Goal: Transaction & Acquisition: Purchase product/service

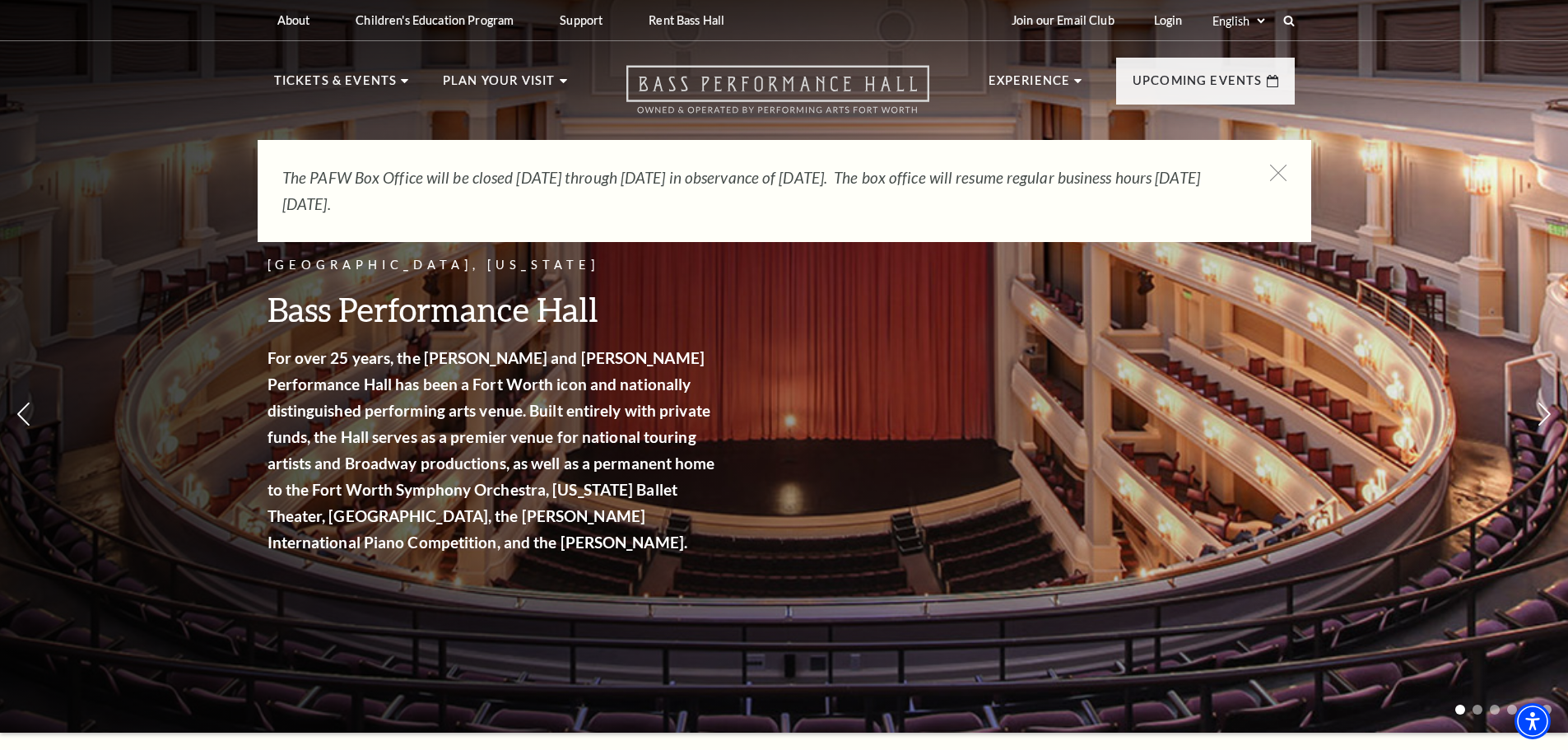
click at [656, 80] on use "Open this option" at bounding box center [778, 90] width 303 height 48
click at [1275, 160] on div "The PAFW Box Office will be closed [DATE] through [DATE] in observance of [DATE…" at bounding box center [785, 191] width 1054 height 102
click at [1277, 171] on use at bounding box center [1278, 172] width 21 height 21
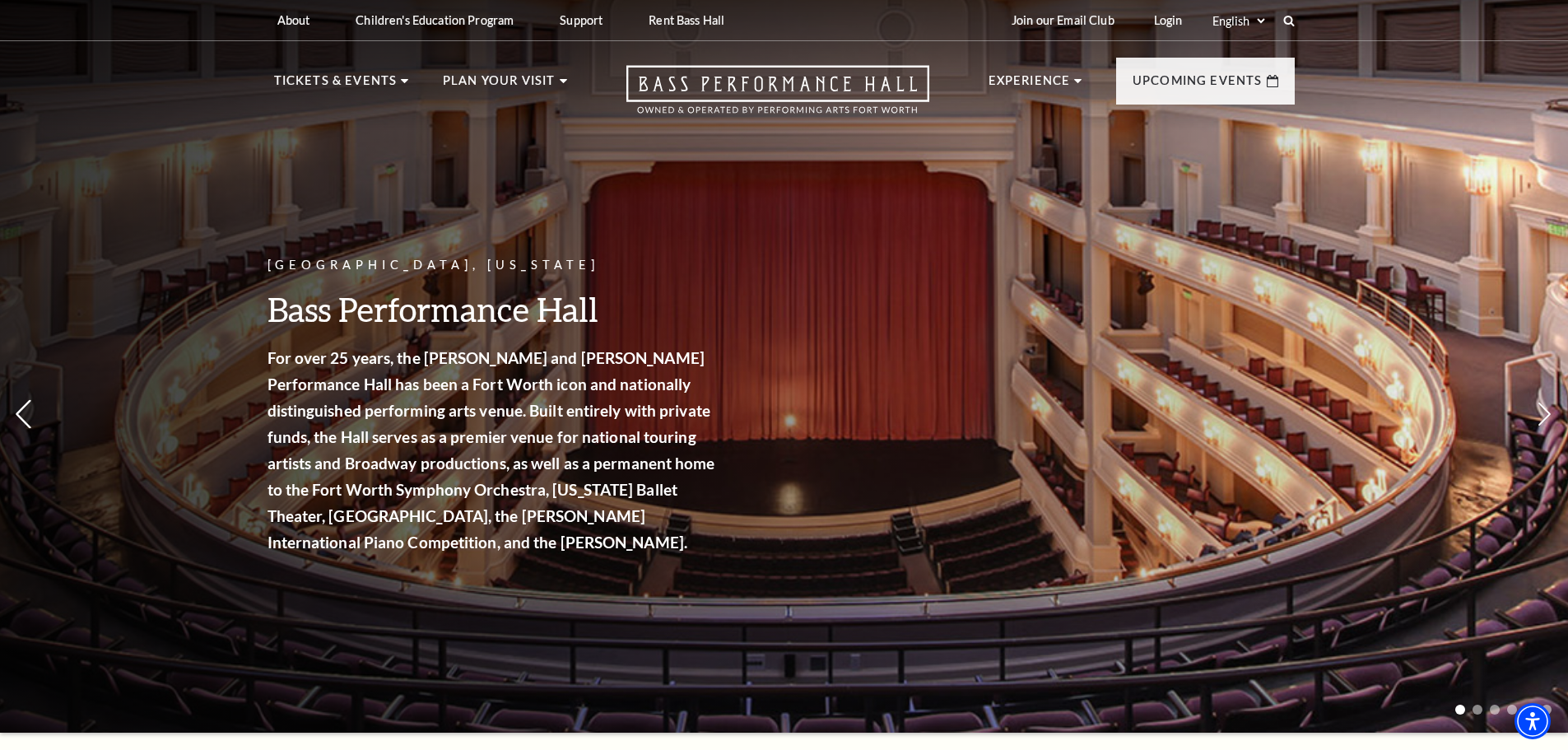
click at [27, 414] on icon at bounding box center [23, 415] width 17 height 29
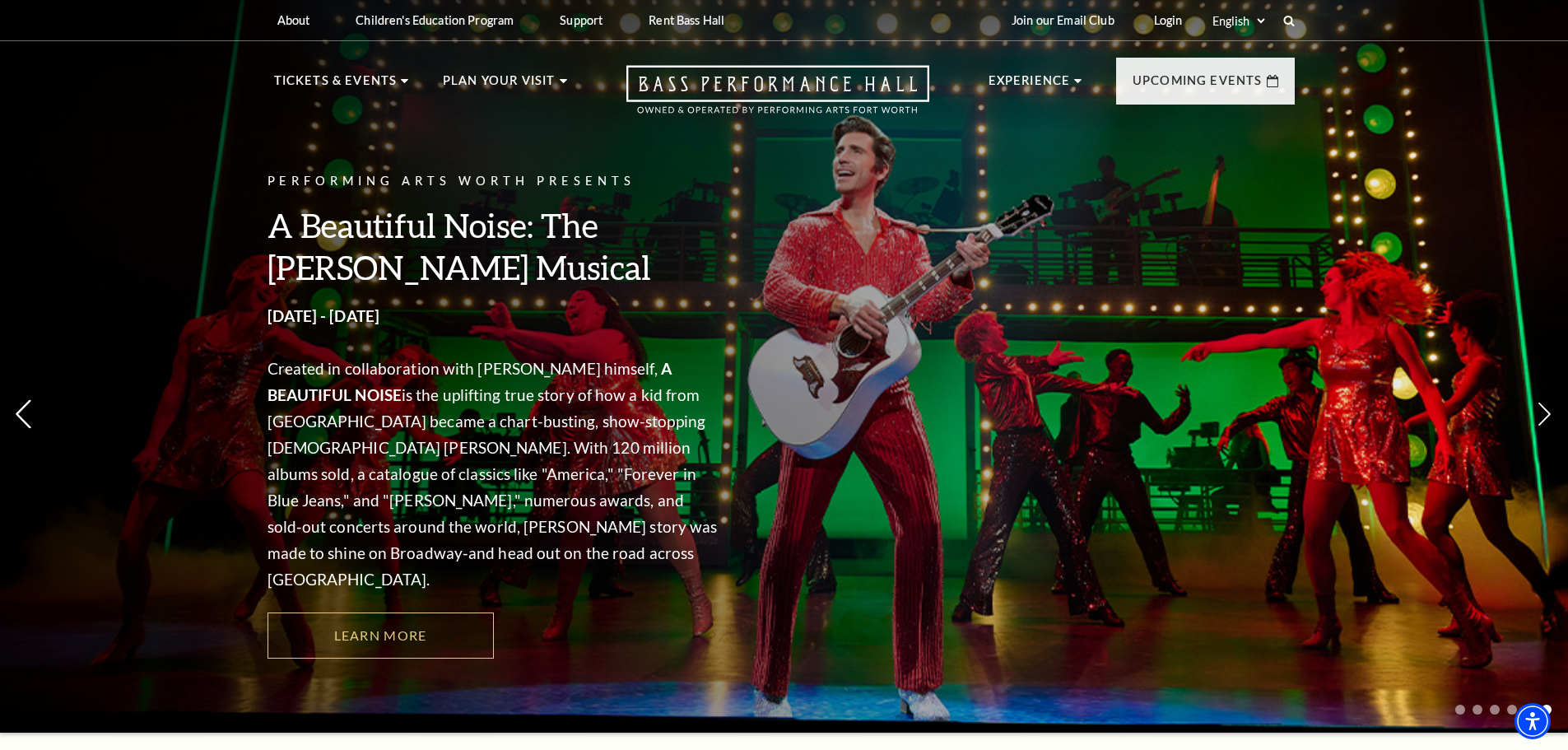
click at [27, 414] on icon at bounding box center [23, 415] width 17 height 29
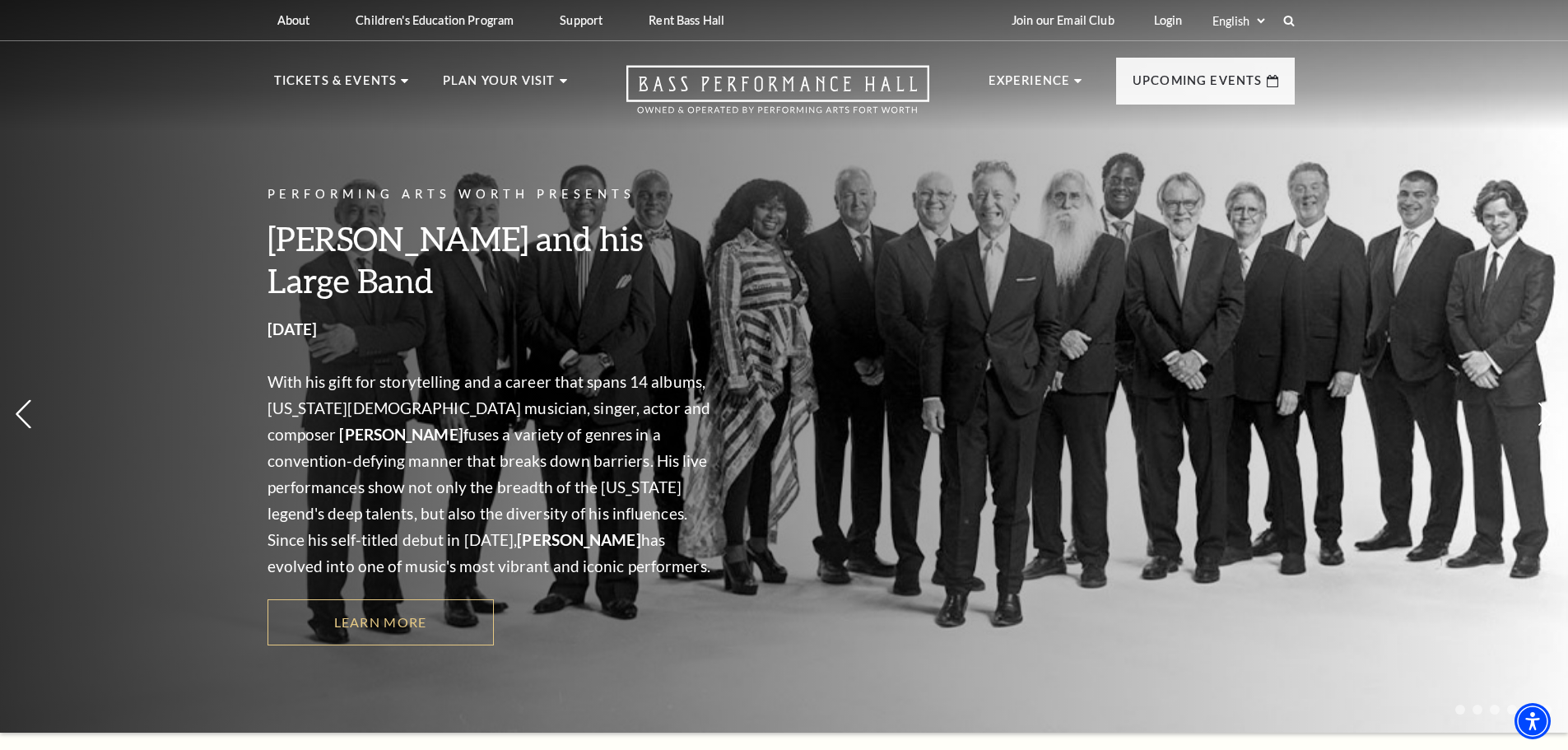
click at [27, 414] on icon at bounding box center [23, 415] width 17 height 29
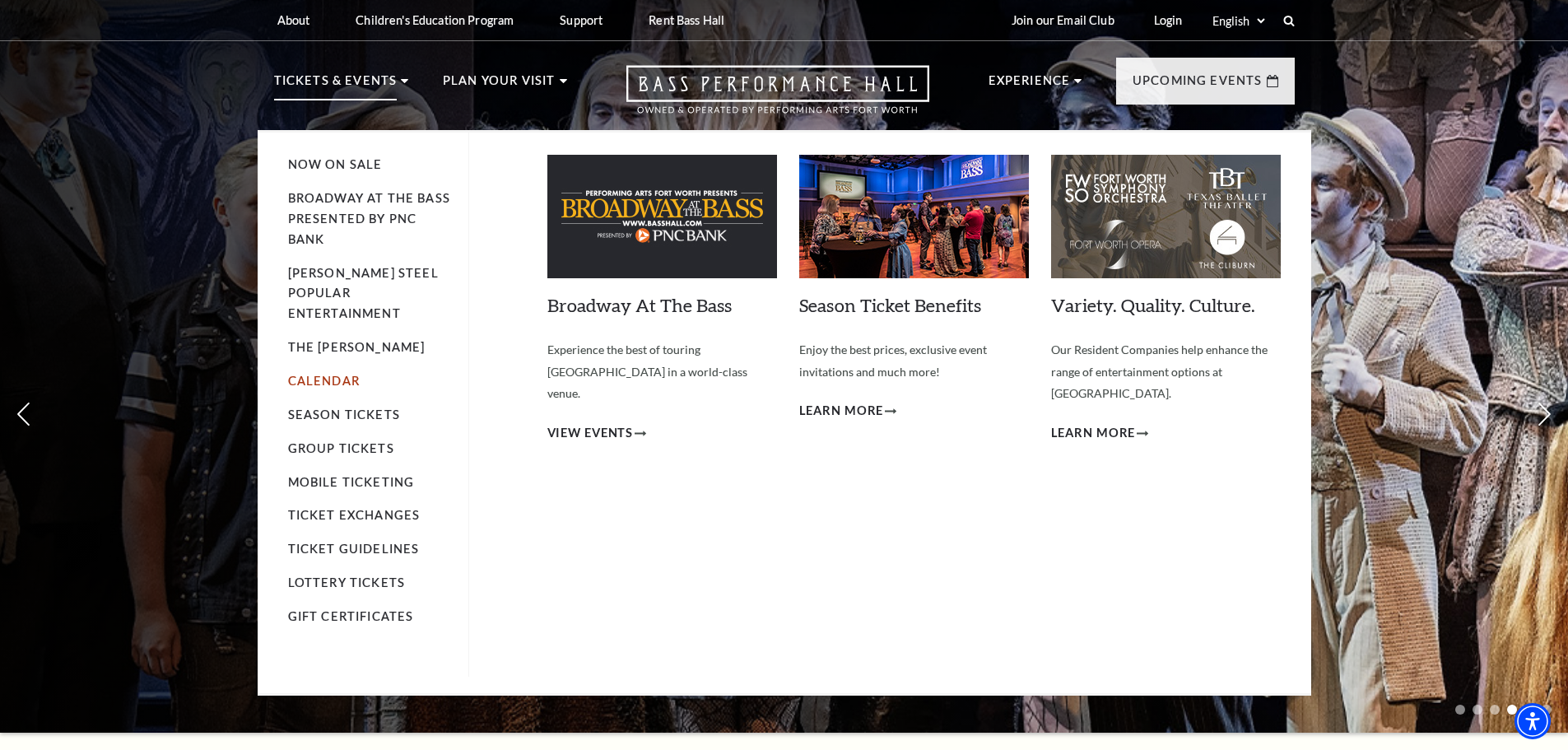
click at [332, 374] on link "Calendar" at bounding box center [323, 380] width 72 height 14
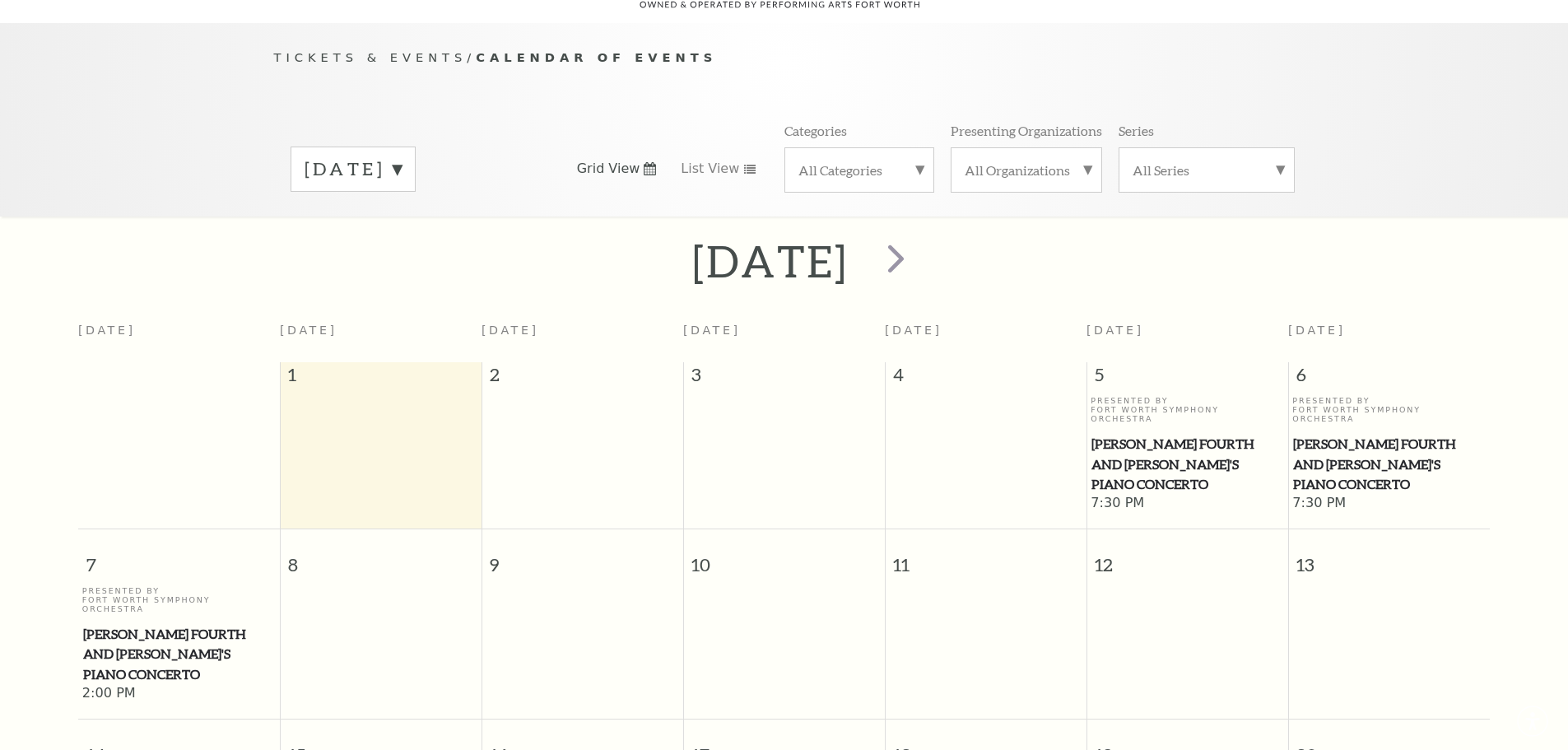
scroll to position [146, 0]
click at [920, 237] on span "next" at bounding box center [896, 255] width 47 height 47
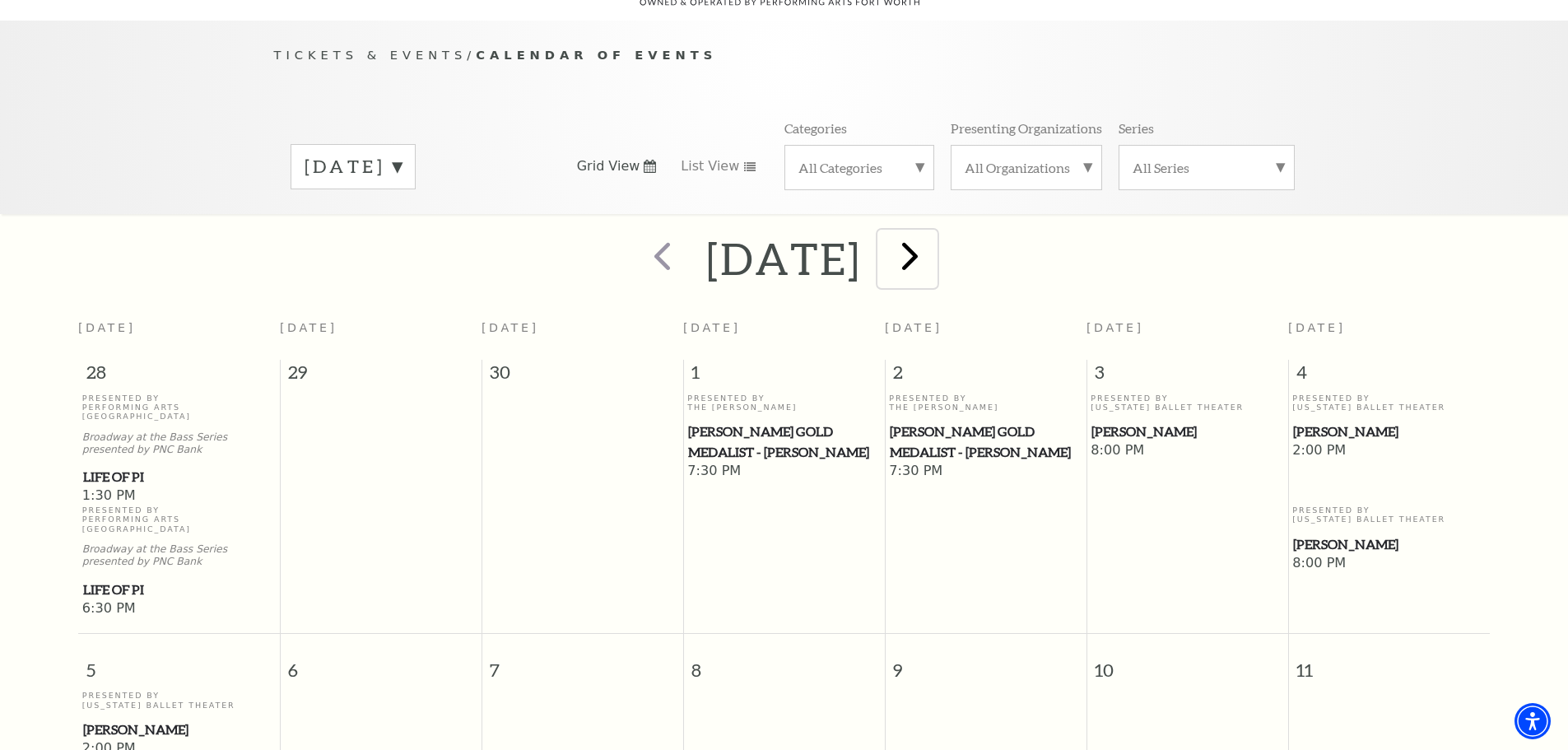
click at [933, 243] on span "next" at bounding box center [910, 255] width 47 height 47
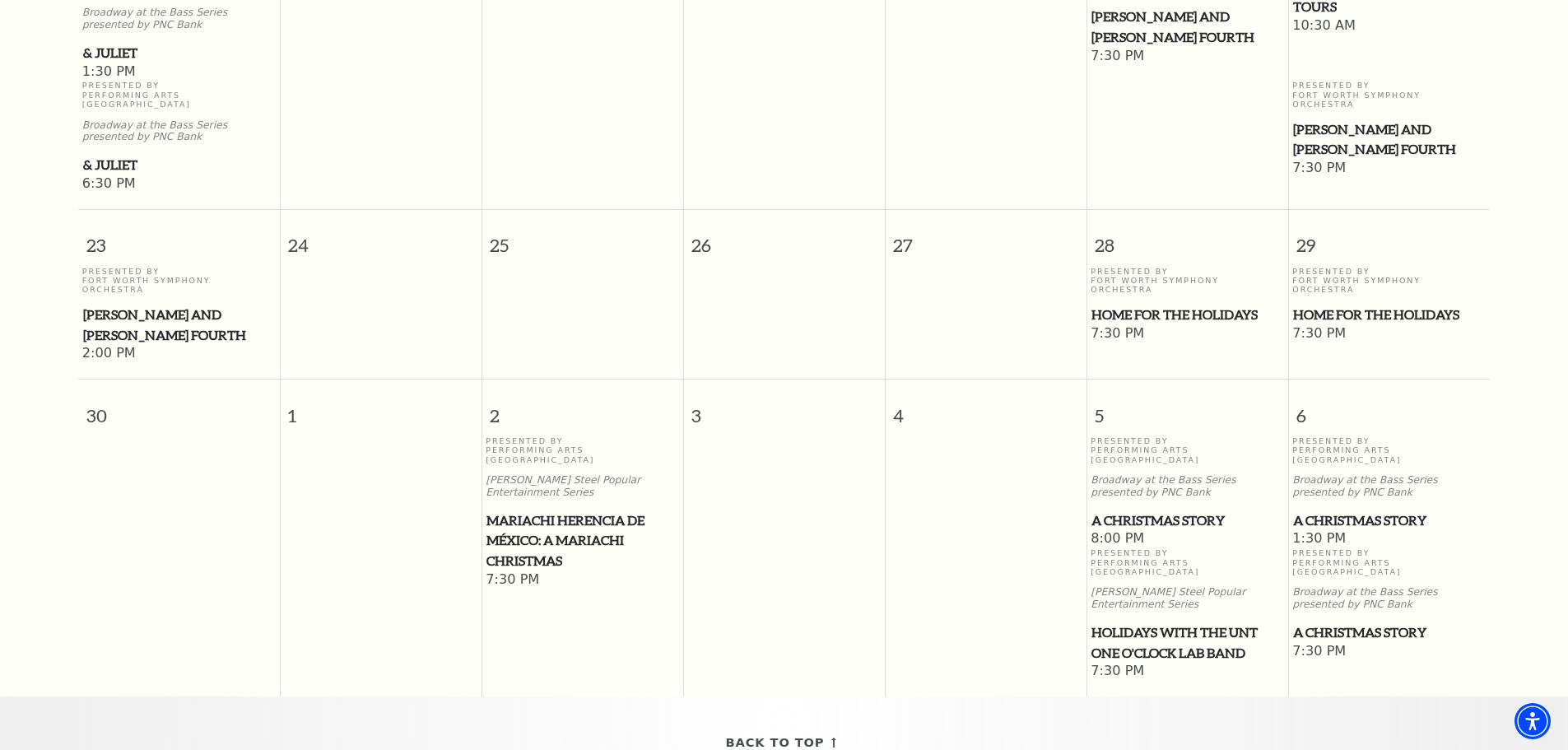
scroll to position [1542, 0]
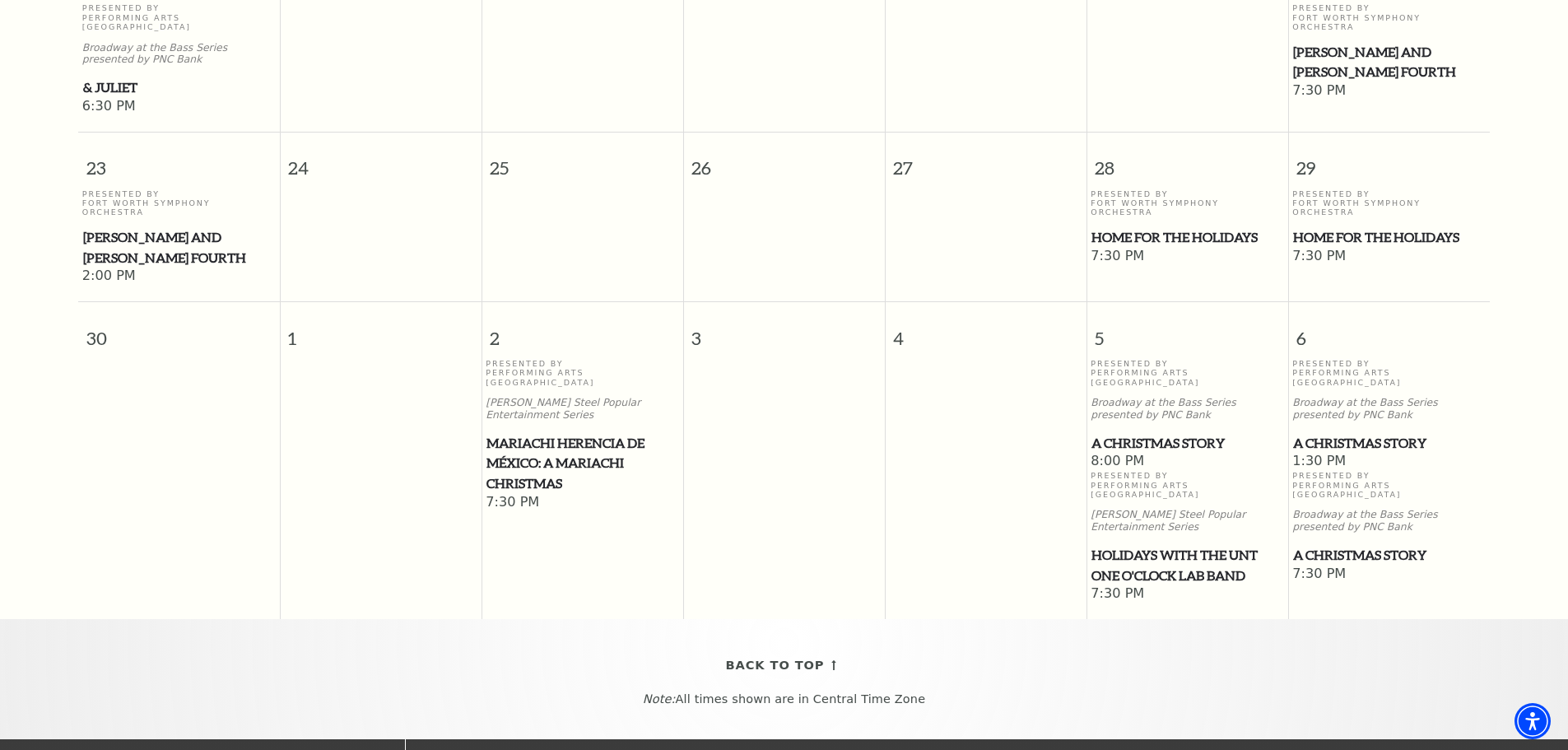
click at [1352, 433] on span "A Christmas Story" at bounding box center [1390, 443] width 192 height 21
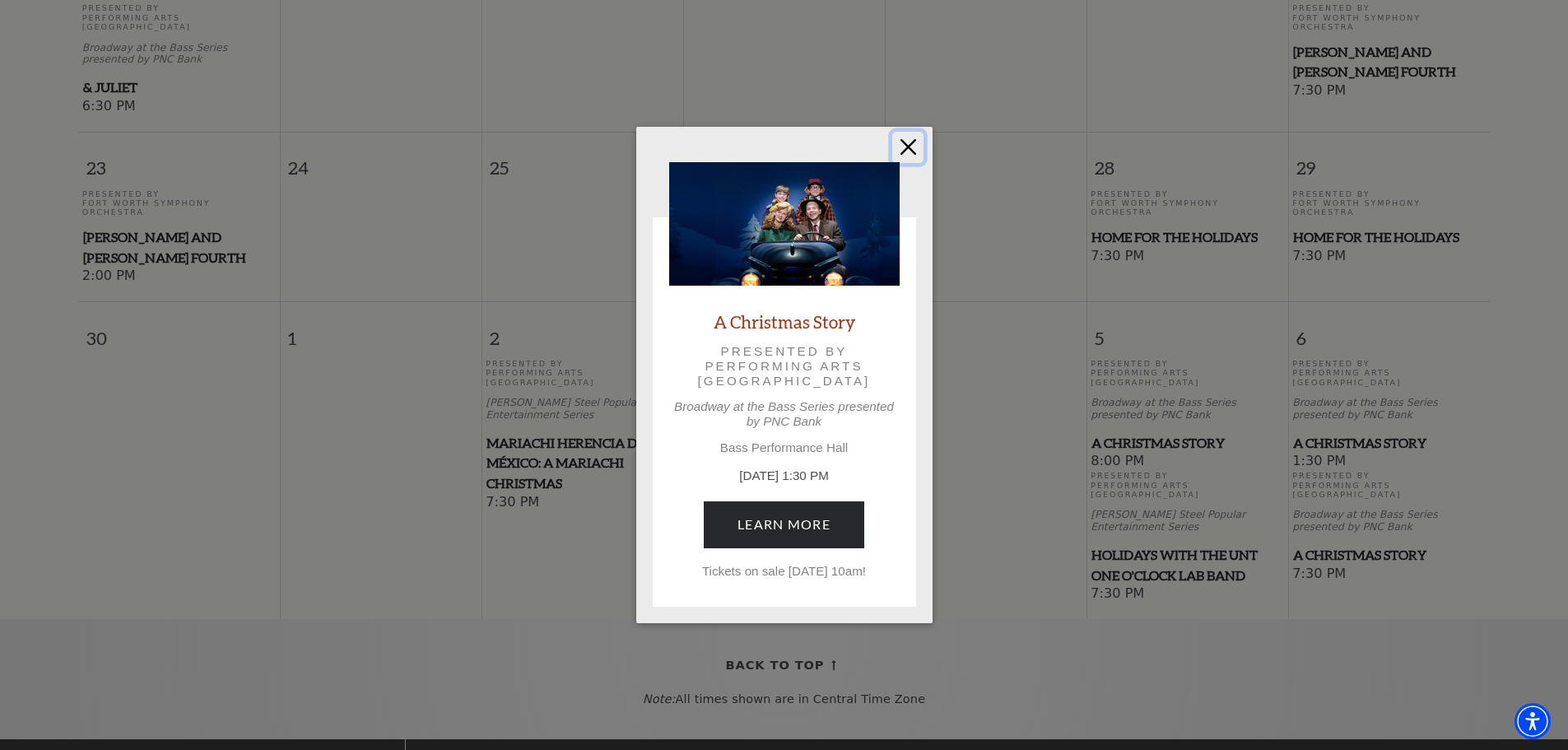
click at [911, 141] on button "Close" at bounding box center [908, 148] width 32 height 32
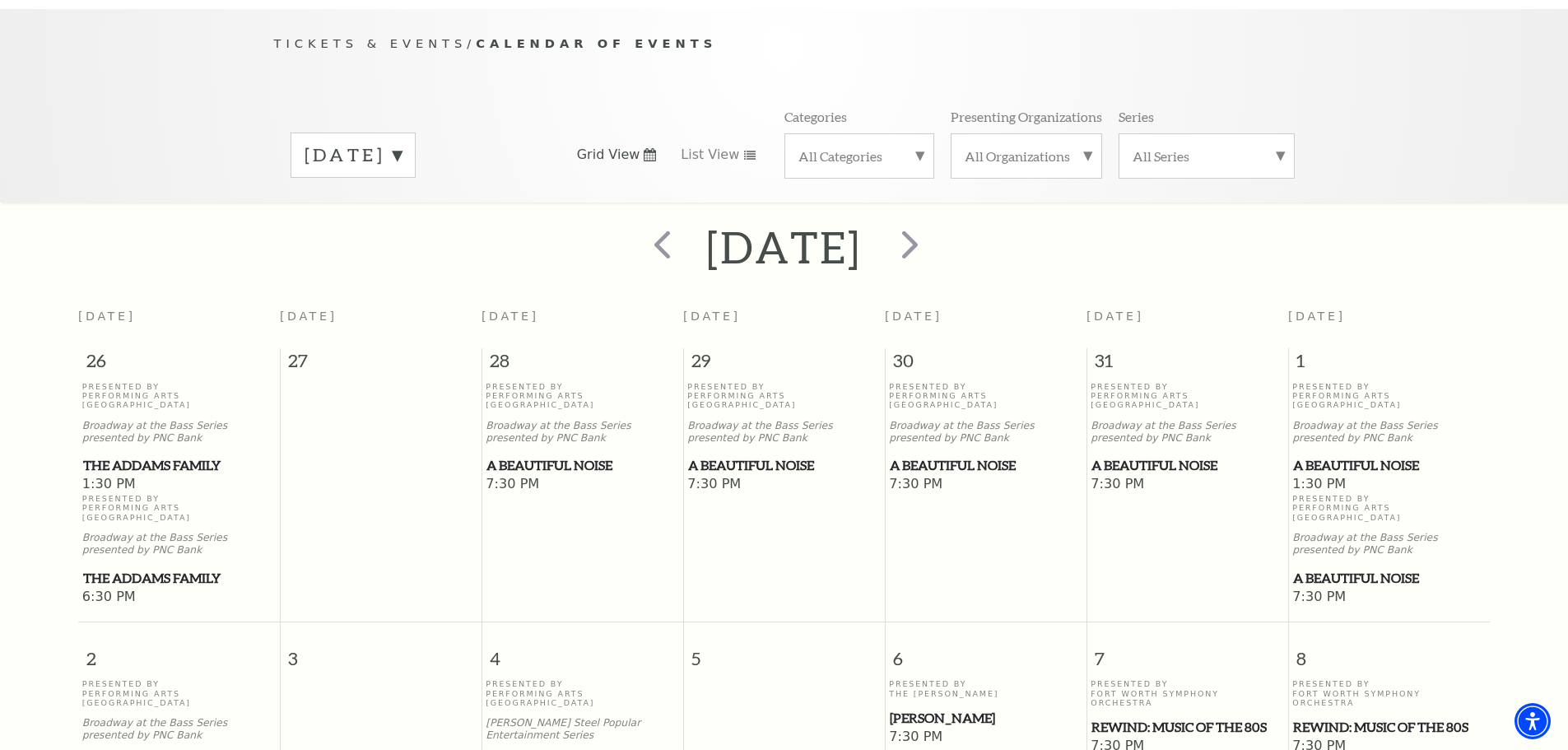
scroll to position [91, 0]
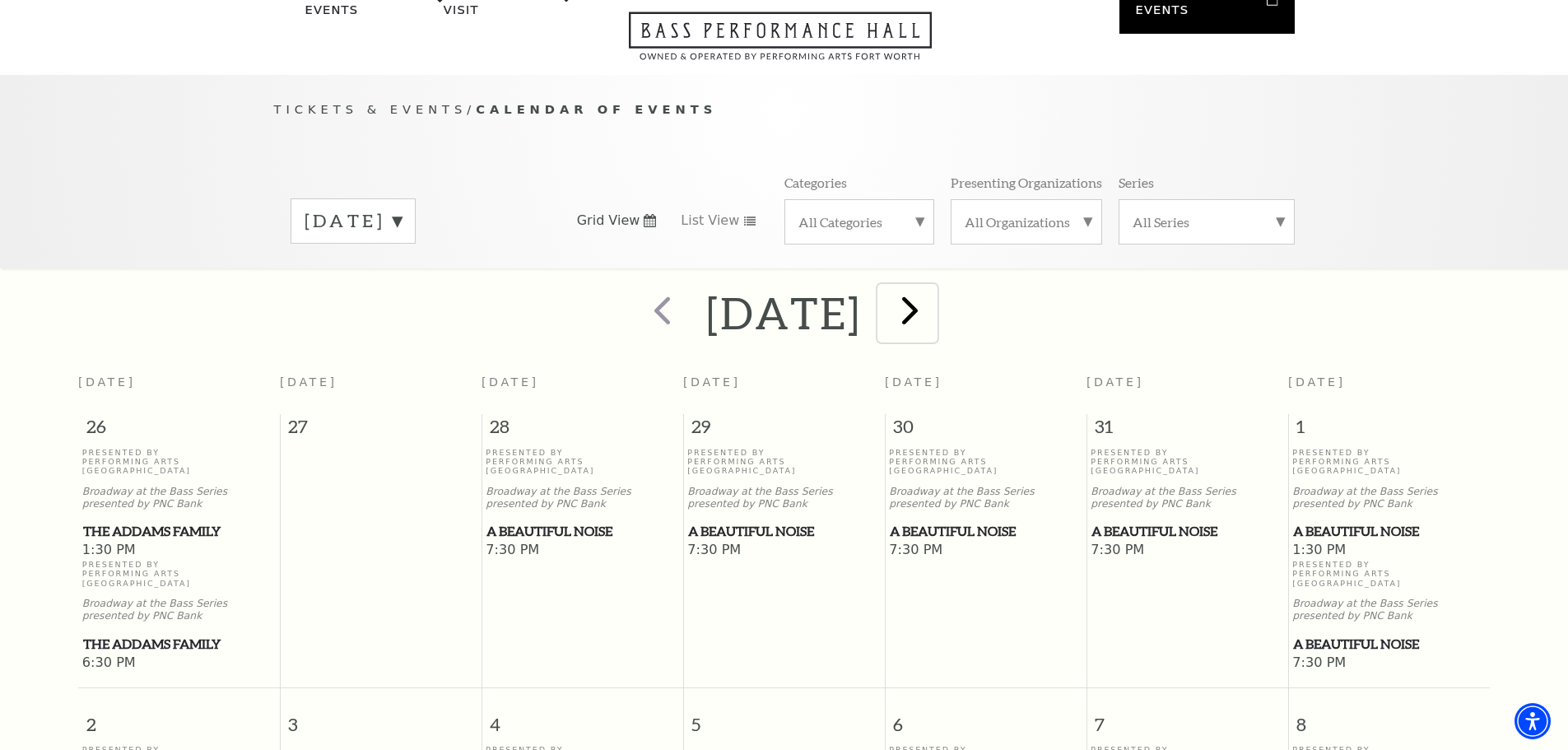
click at [933, 297] on span "next" at bounding box center [910, 310] width 47 height 47
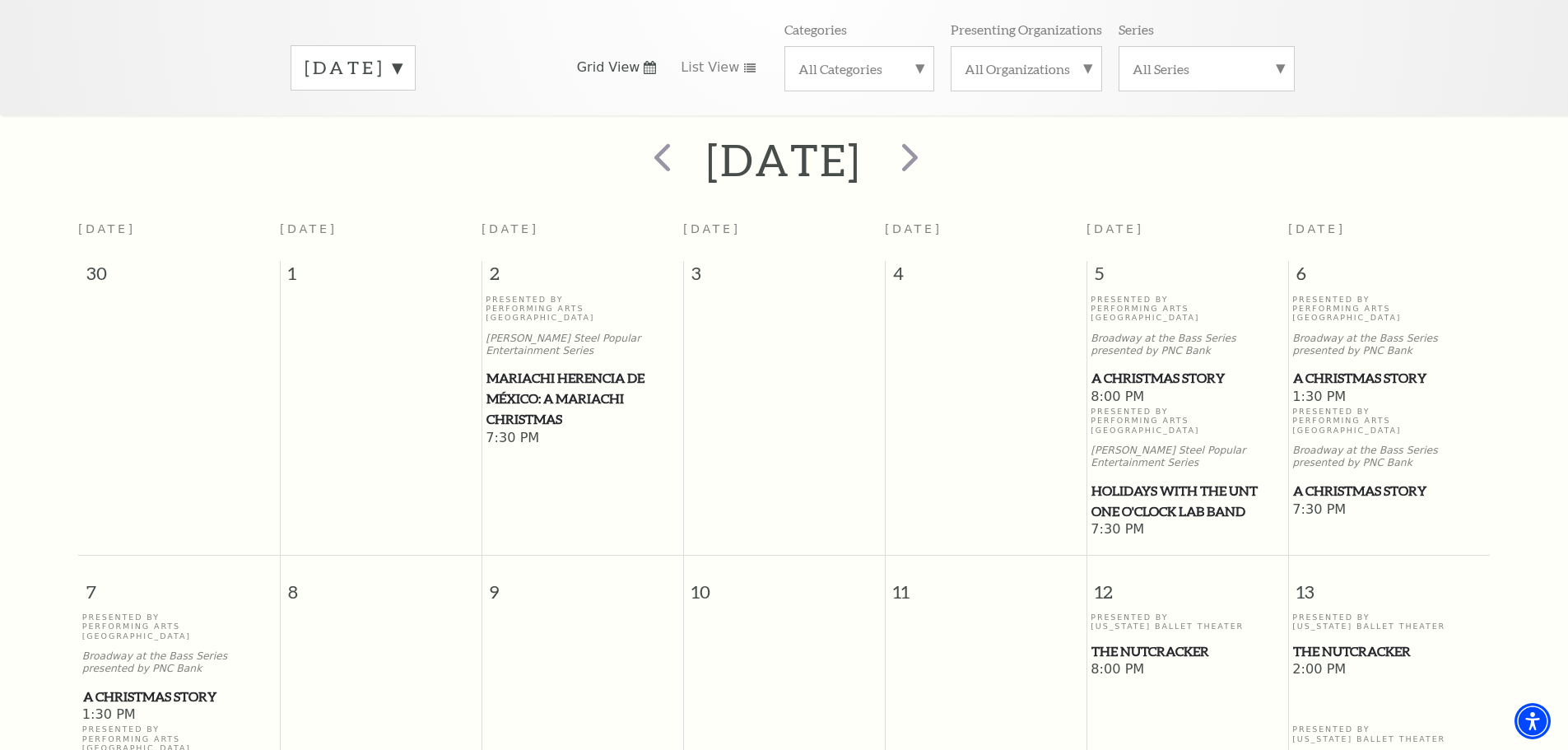
scroll to position [168, 0]
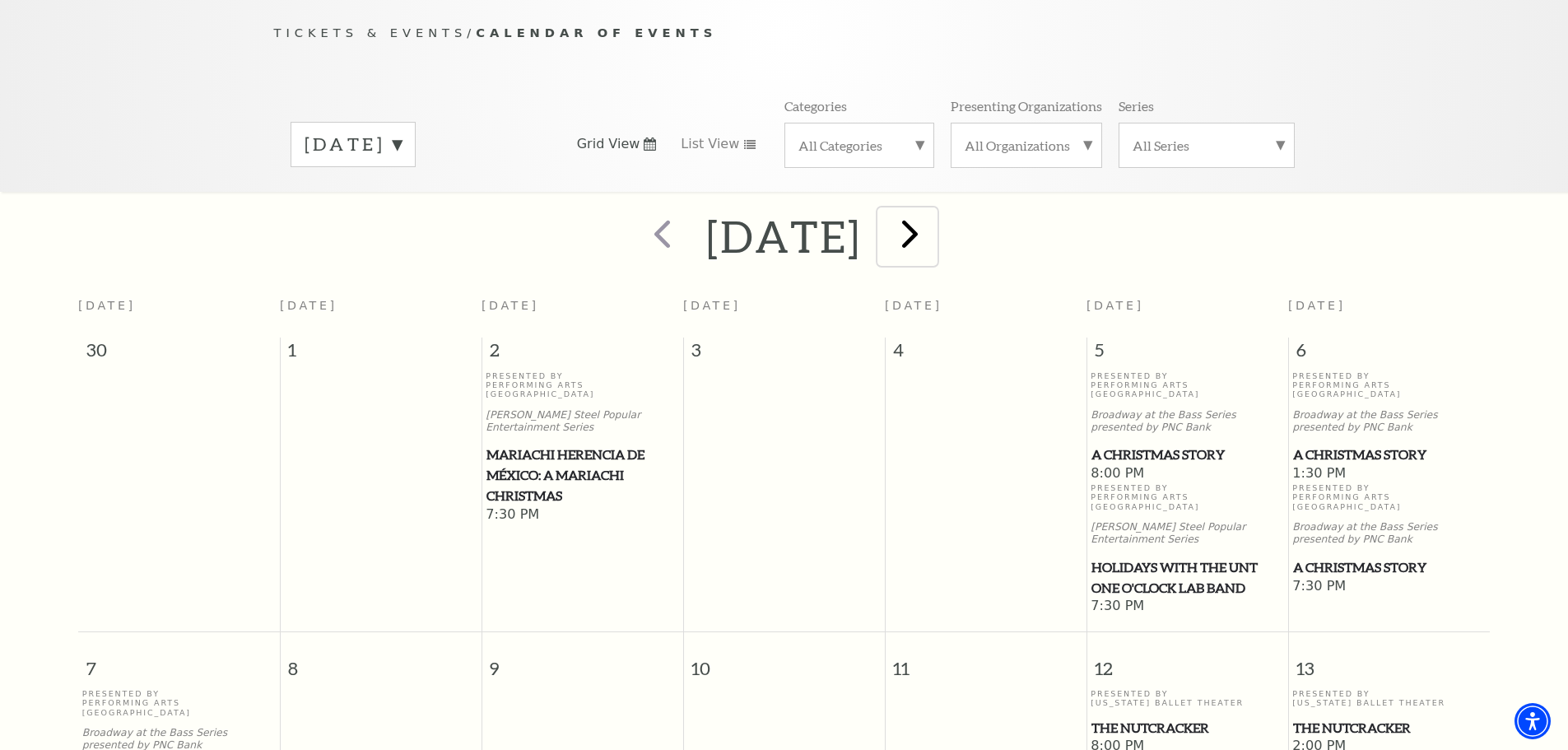
click at [933, 214] on span "next" at bounding box center [910, 234] width 47 height 47
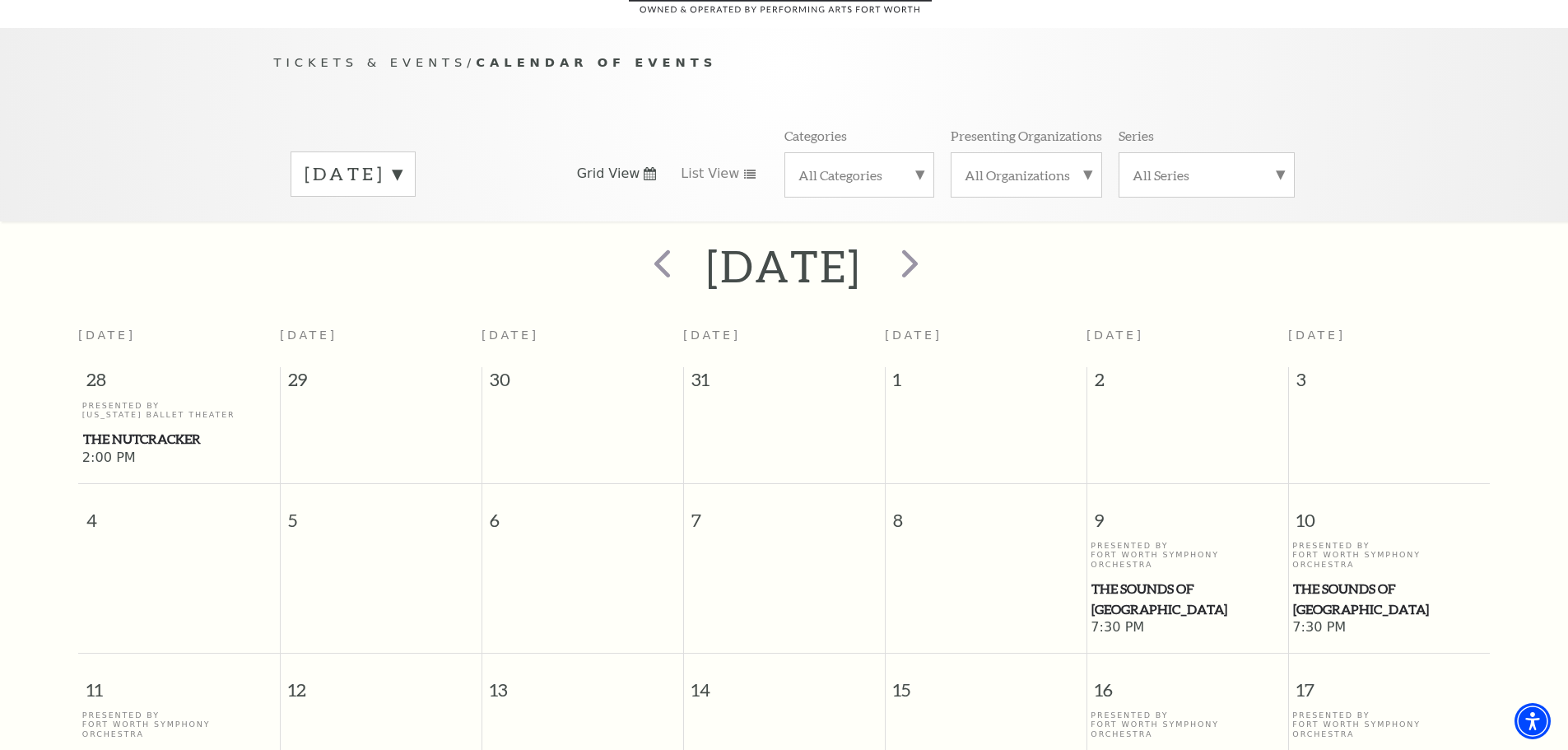
scroll to position [83, 0]
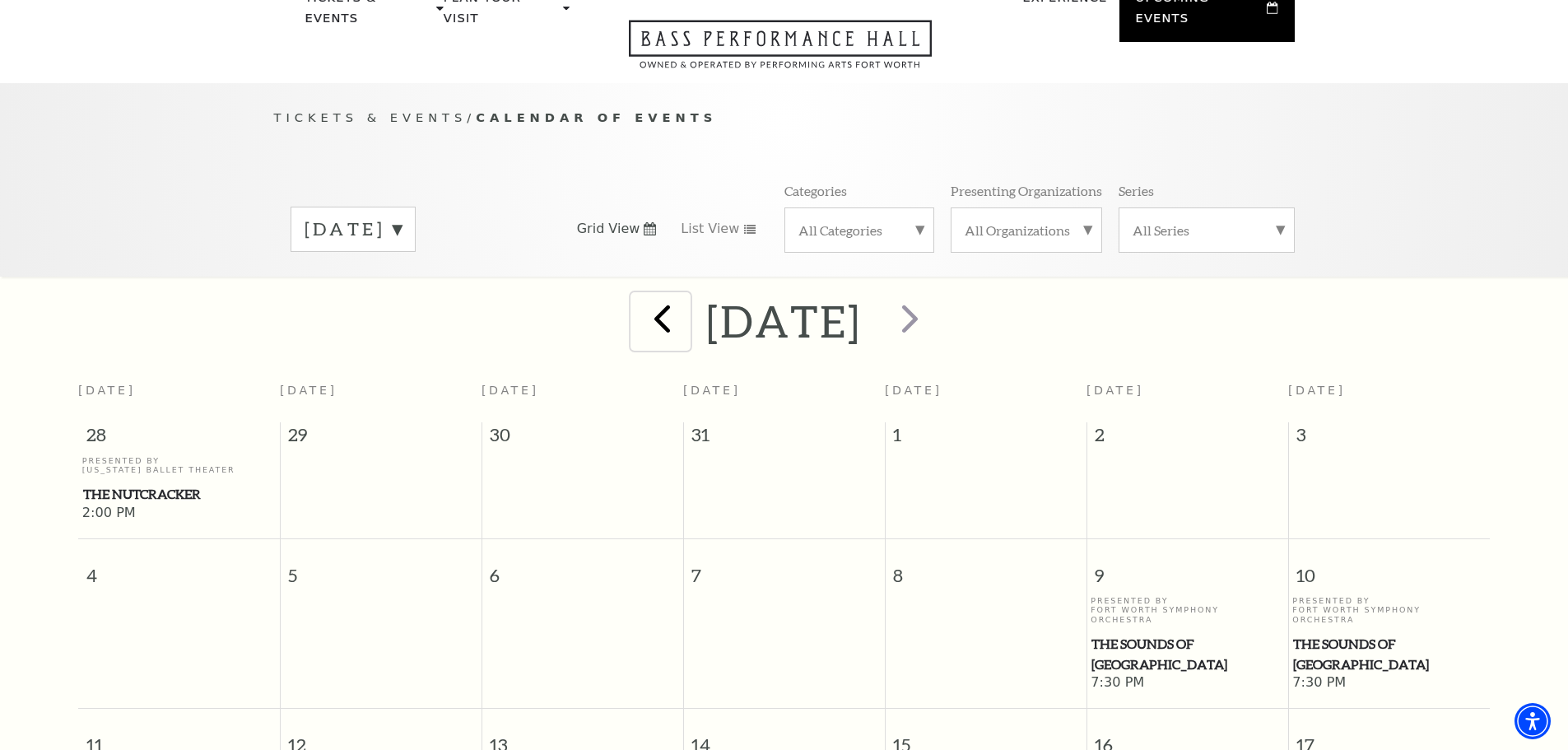
click at [639, 298] on span "prev" at bounding box center [663, 319] width 47 height 47
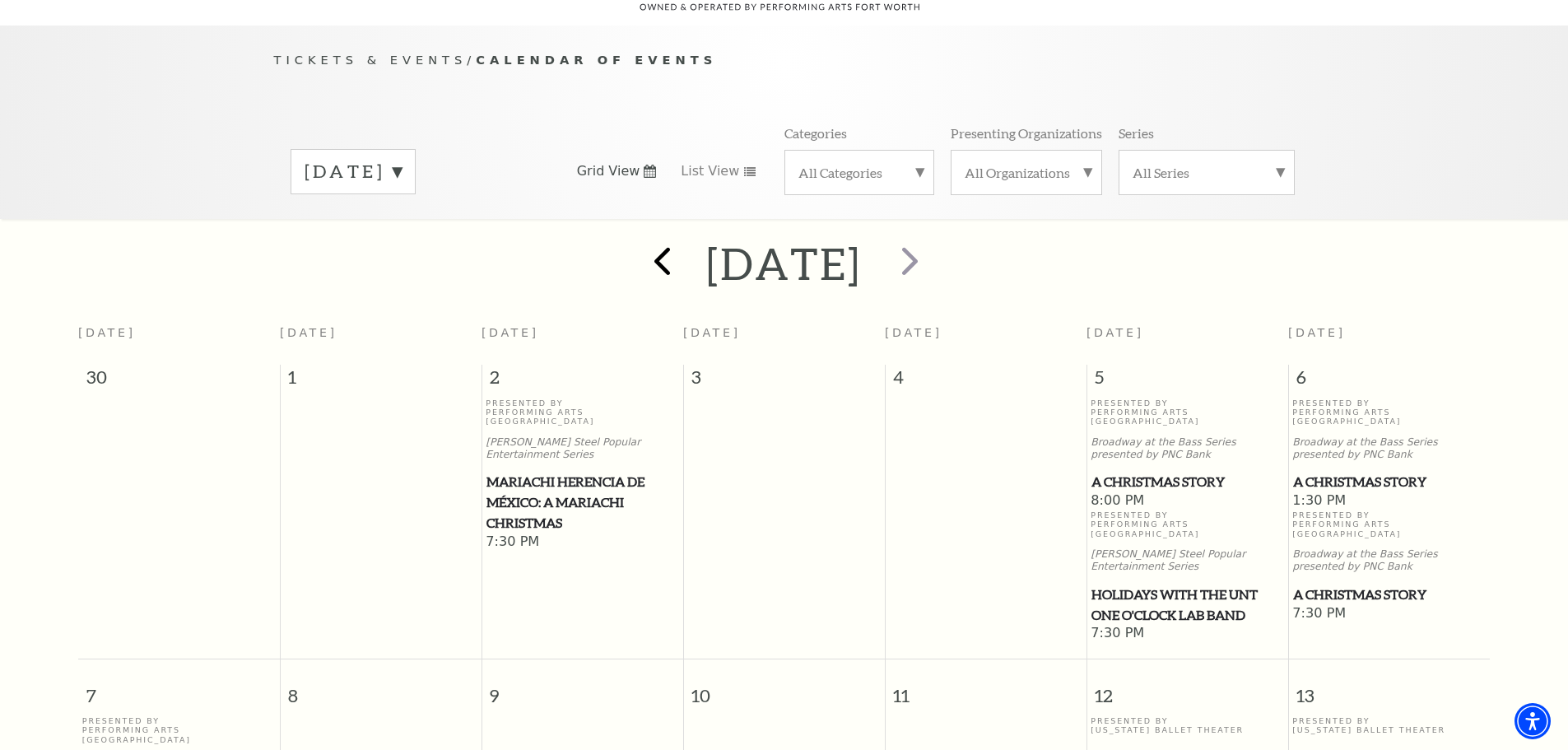
scroll to position [146, 0]
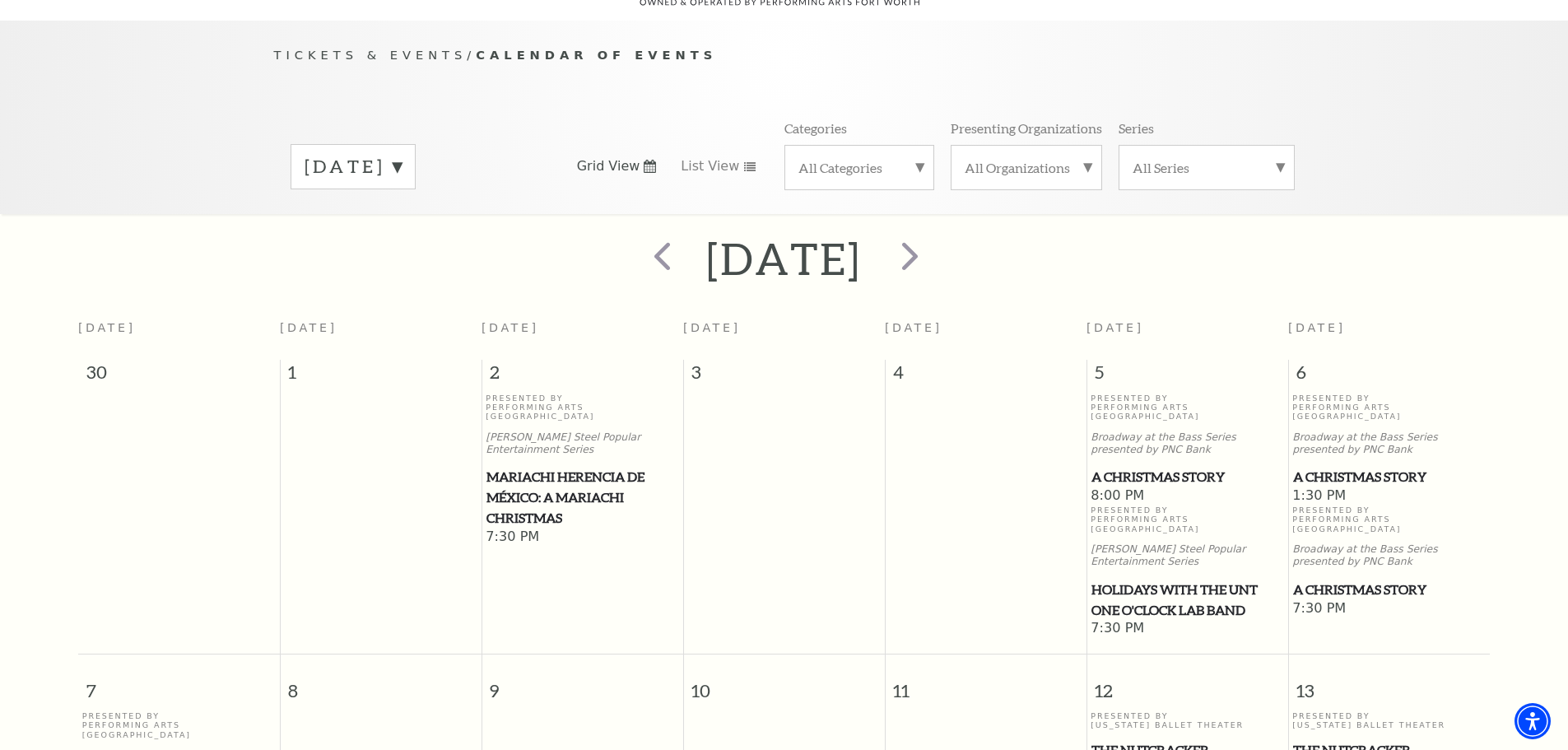
click at [1148, 467] on span "A Christmas Story" at bounding box center [1188, 477] width 192 height 21
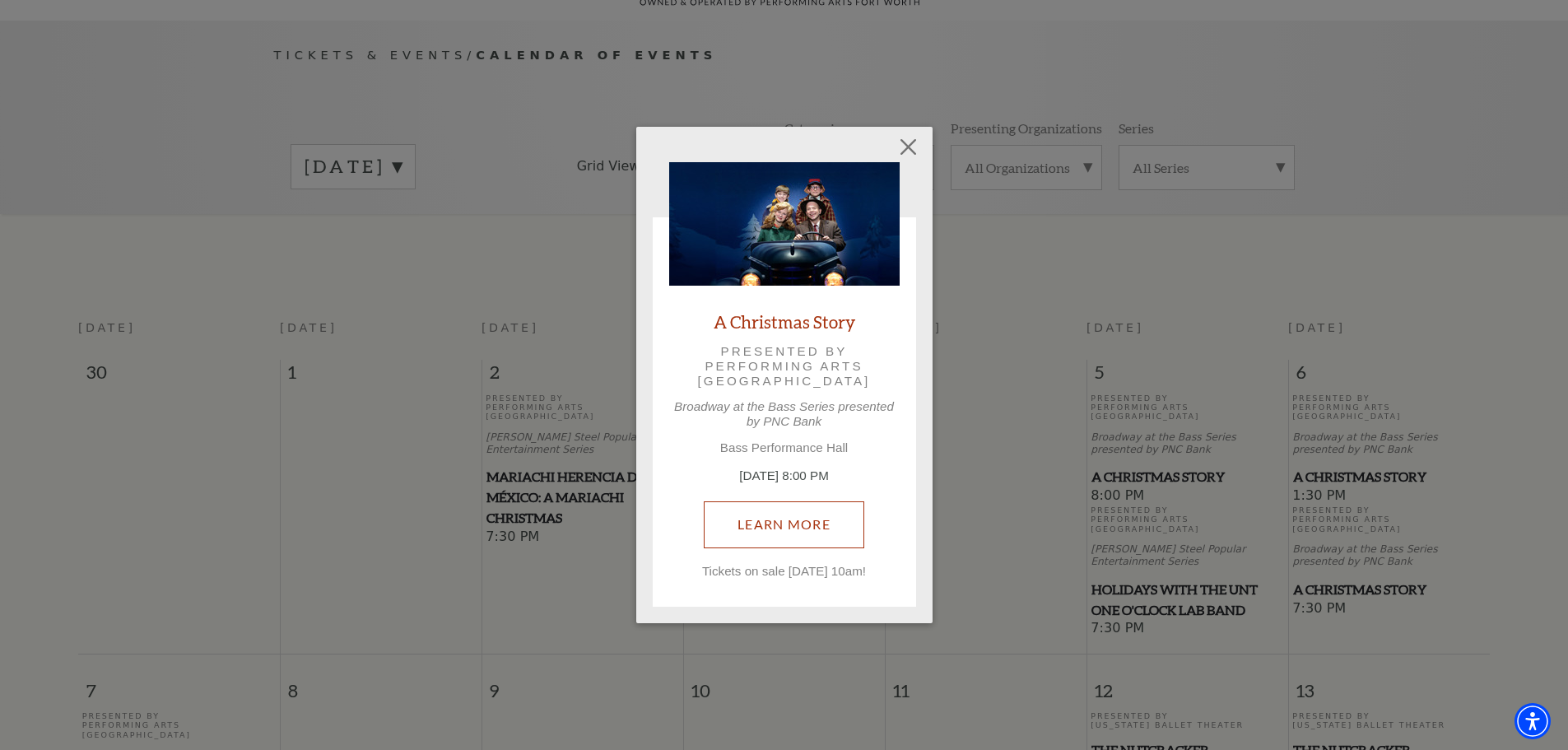
click at [820, 534] on link "Learn More" at bounding box center [784, 524] width 160 height 46
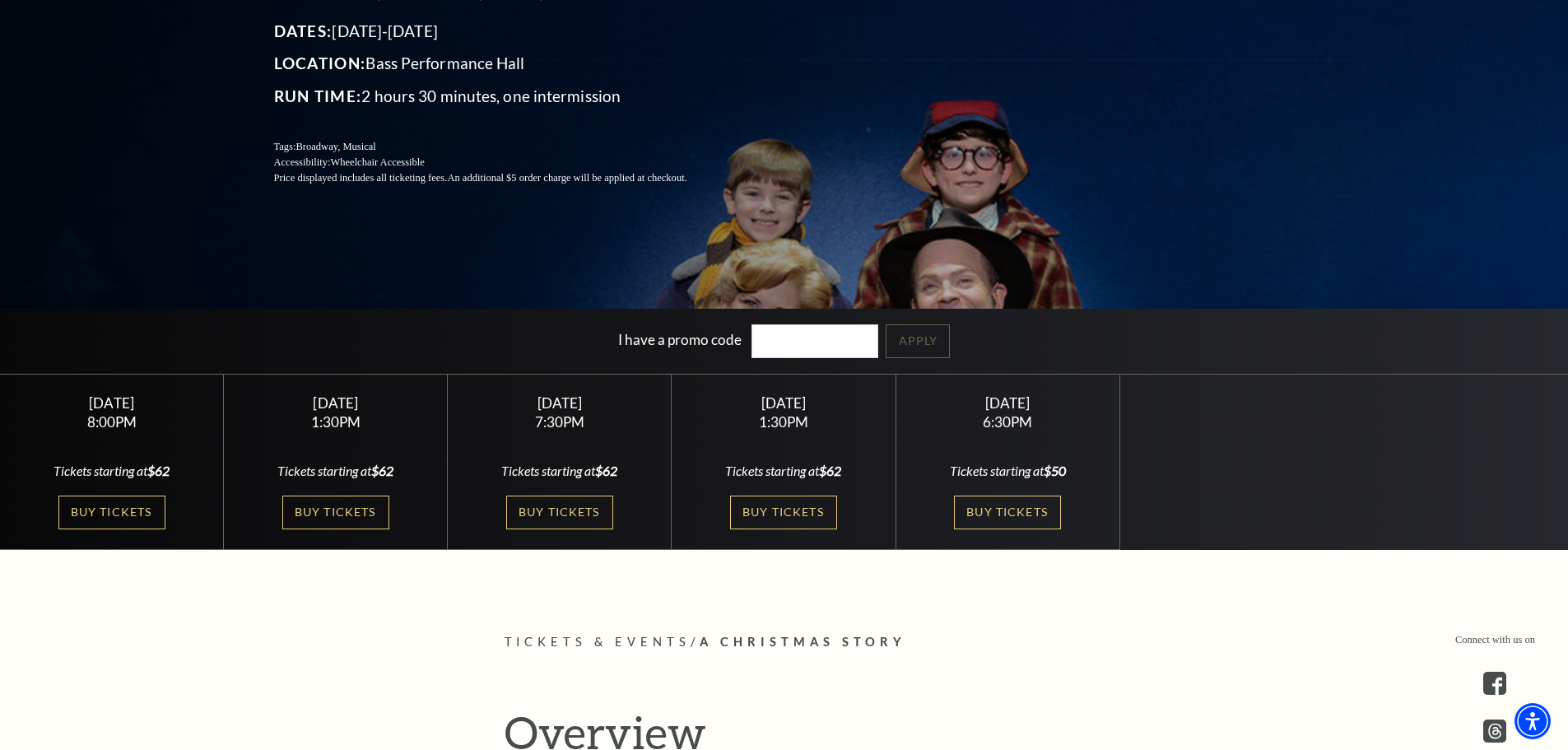
scroll to position [263, 0]
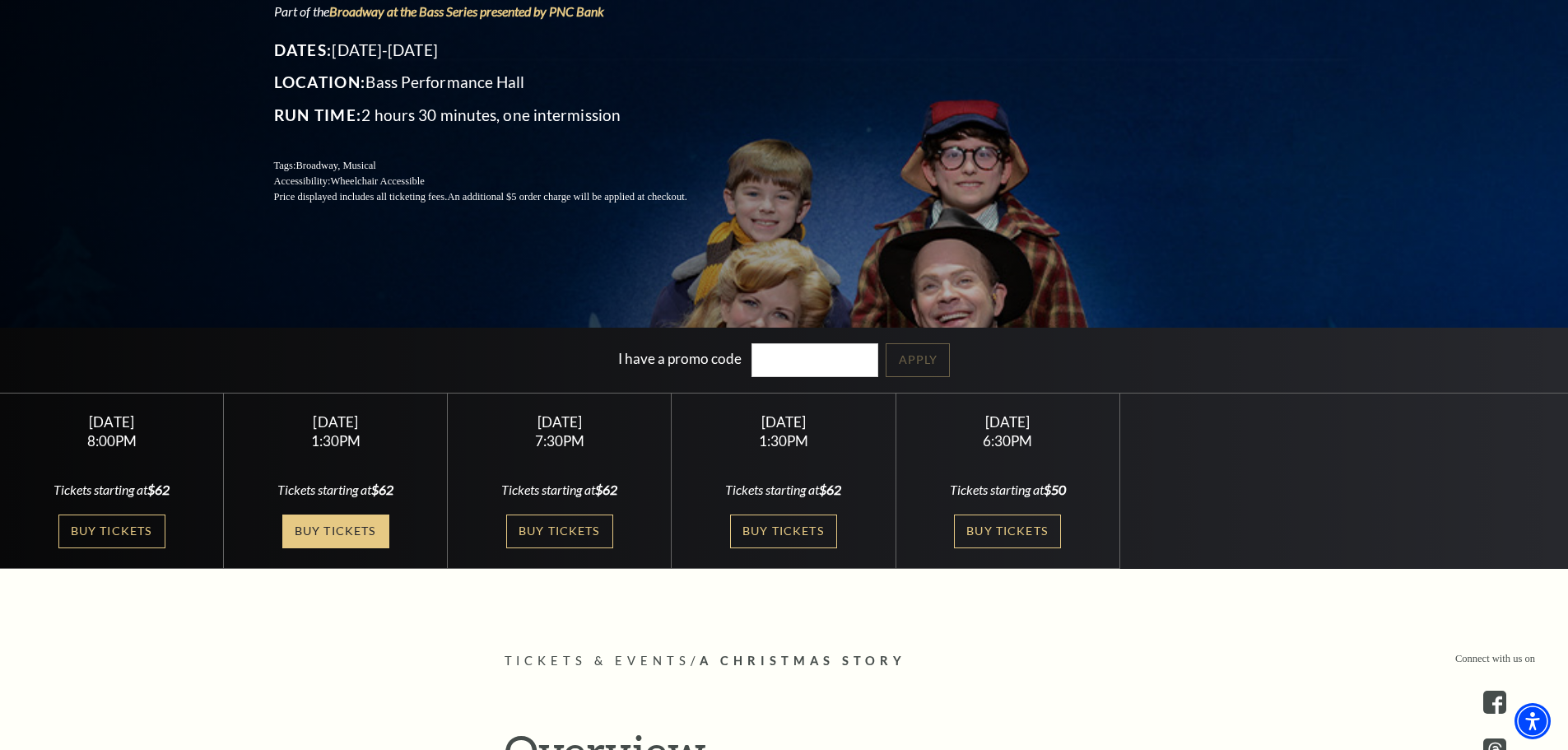
click at [343, 533] on link "Buy Tickets" at bounding box center [336, 531] width 107 height 34
